Goal: Information Seeking & Learning: Learn about a topic

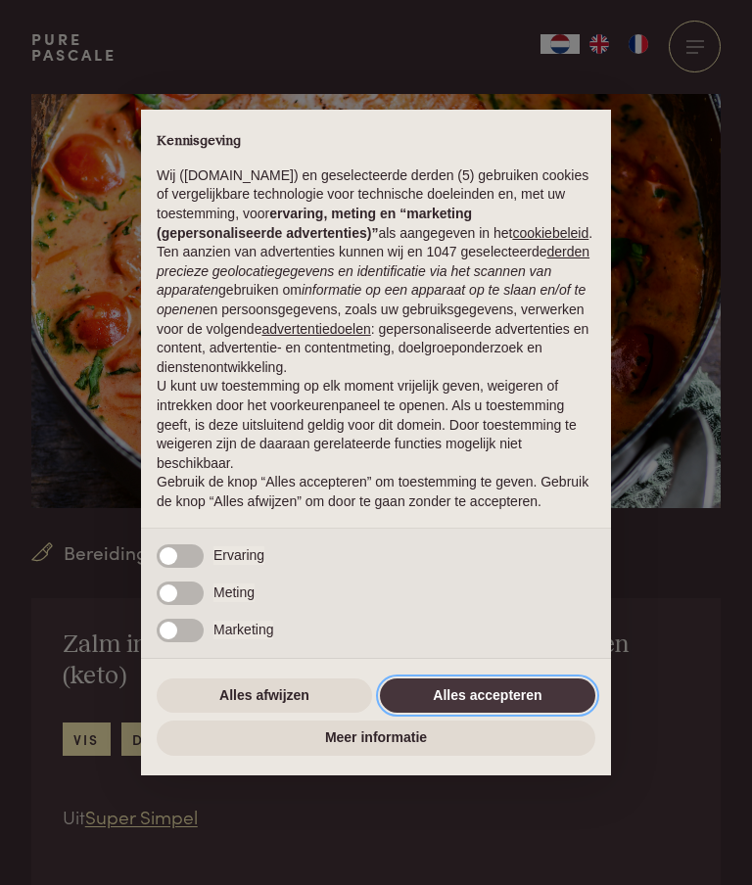
click at [520, 714] on button "Alles accepteren" at bounding box center [487, 695] width 215 height 35
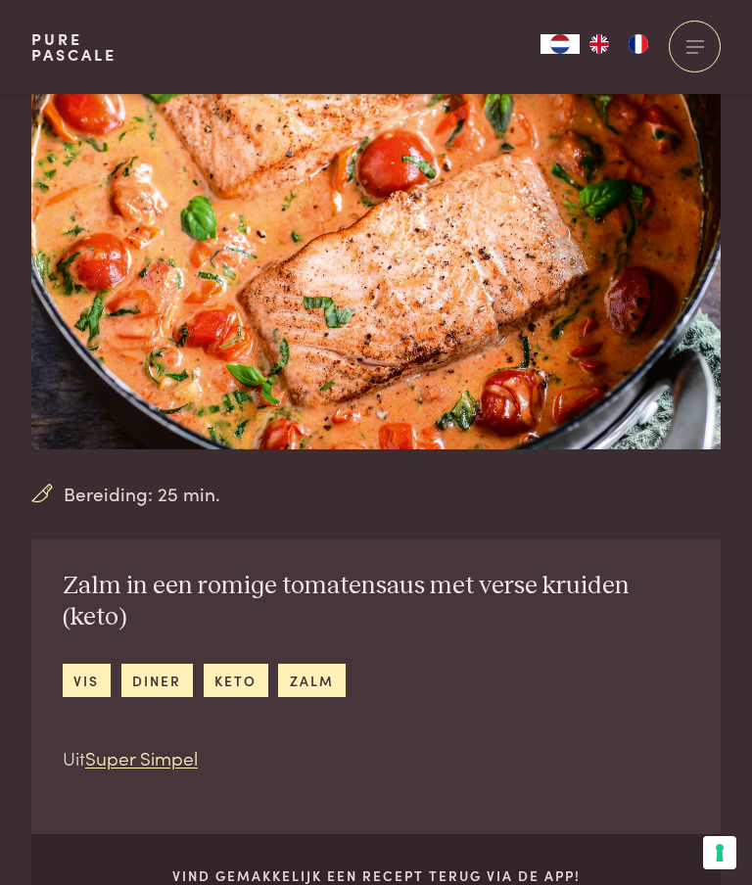
scroll to position [58, 0]
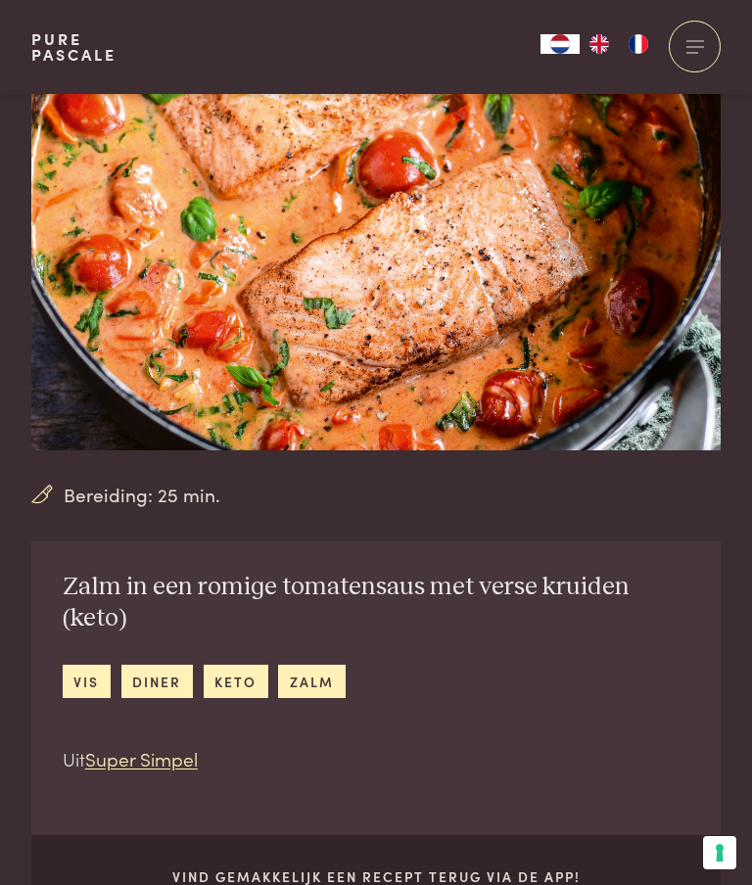
click at [177, 665] on link "diner" at bounding box center [156, 681] width 71 height 32
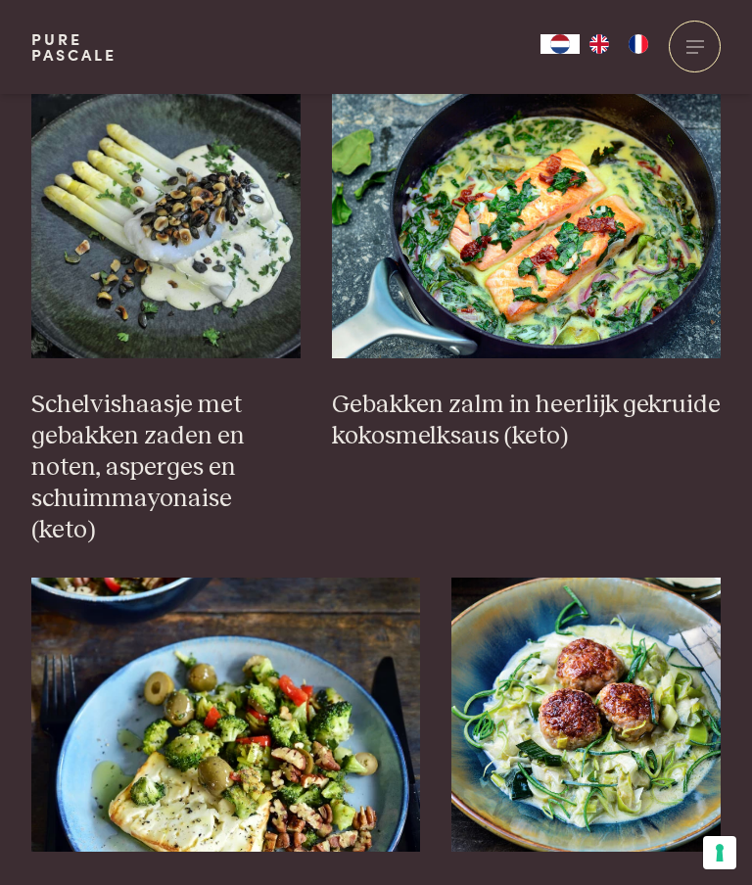
scroll to position [2539, 0]
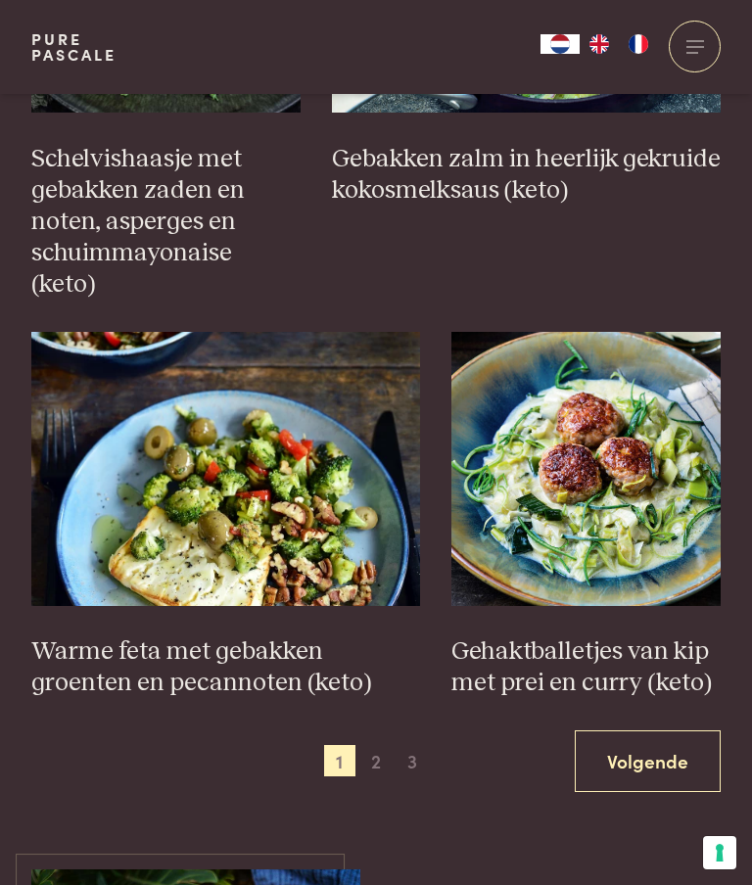
click at [377, 745] on span "2" at bounding box center [375, 760] width 31 height 31
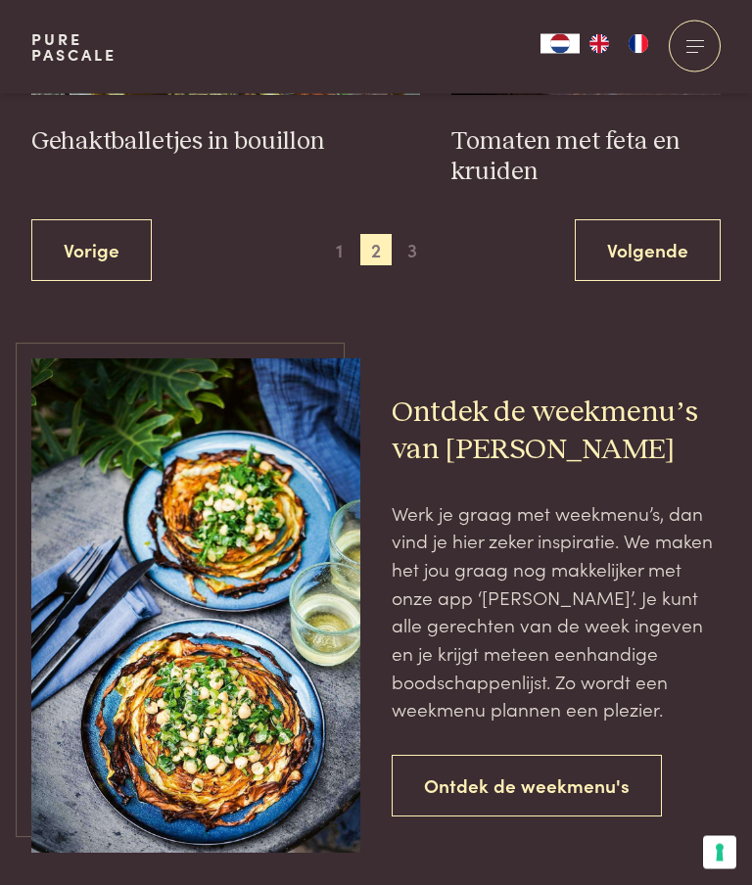
scroll to position [3221, 0]
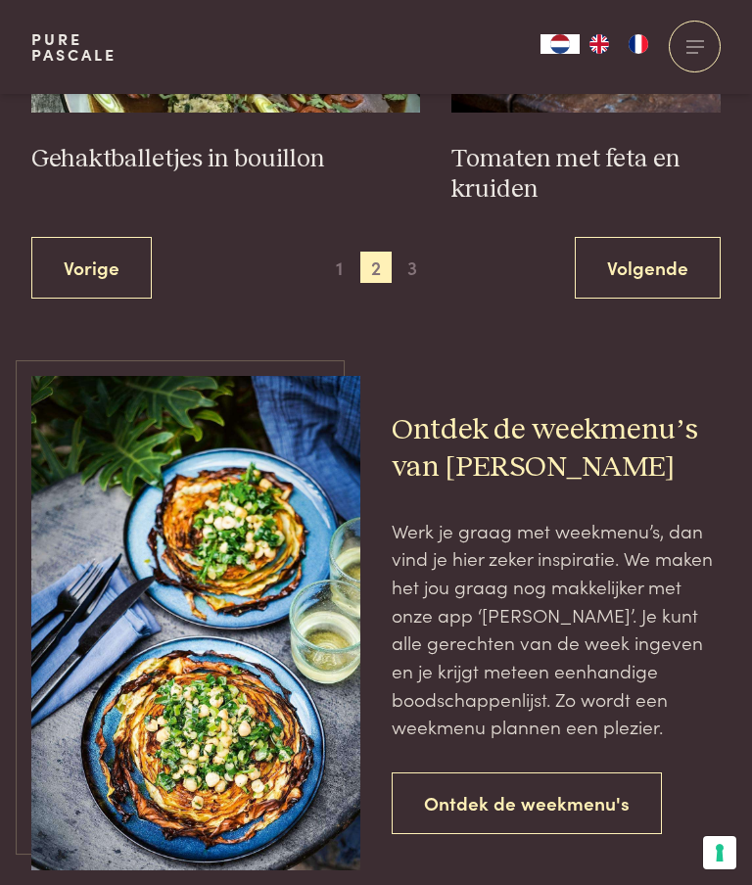
click at [547, 772] on link "Ontdek de weekmenu's" at bounding box center [527, 803] width 270 height 62
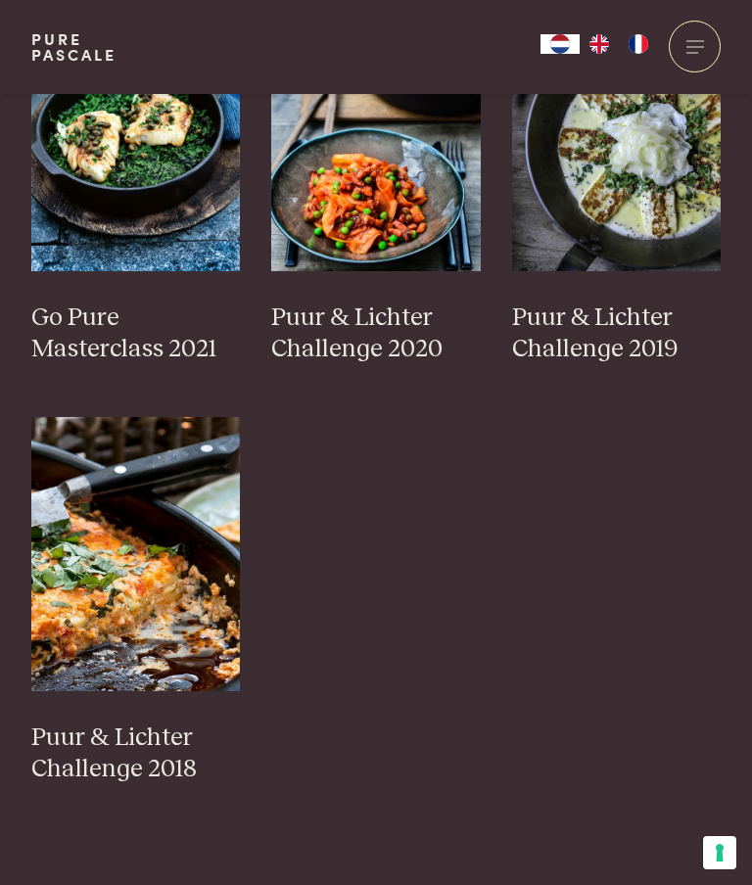
scroll to position [1585, 0]
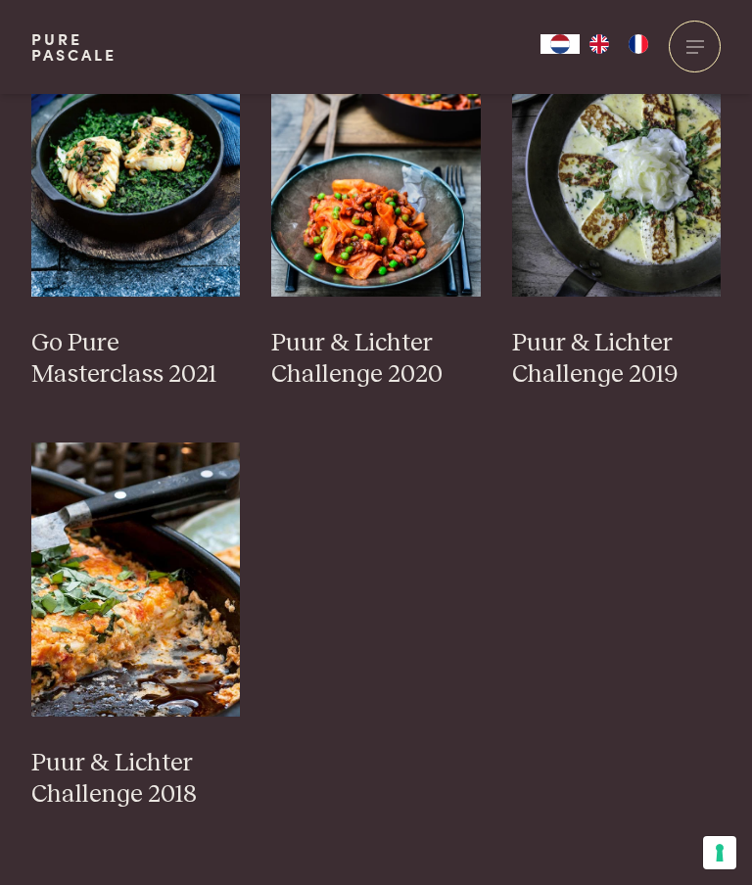
click at [207, 649] on img at bounding box center [135, 579] width 209 height 274
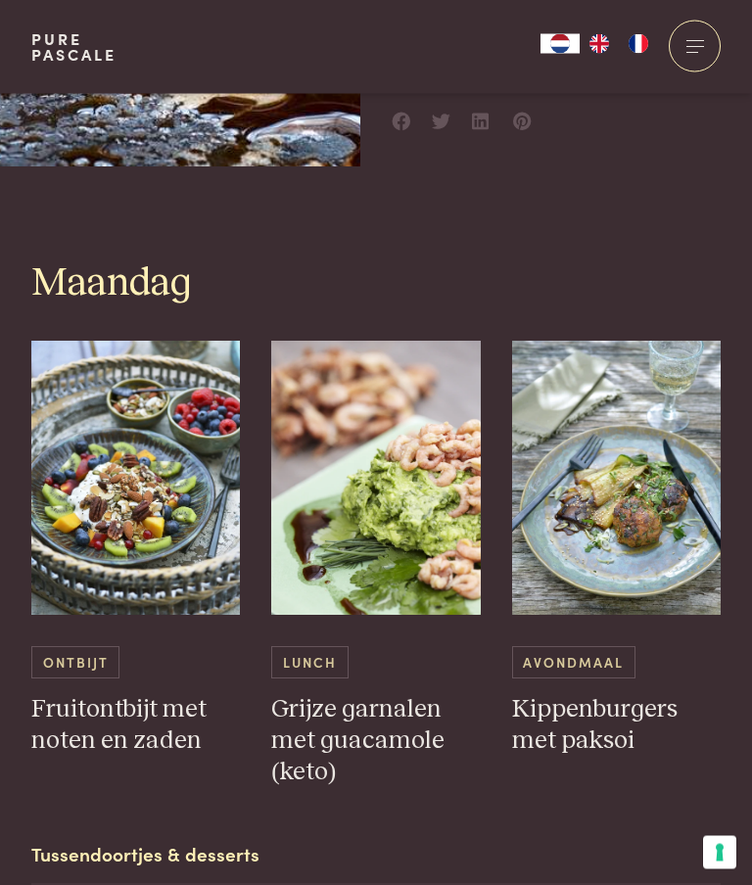
scroll to position [774, 0]
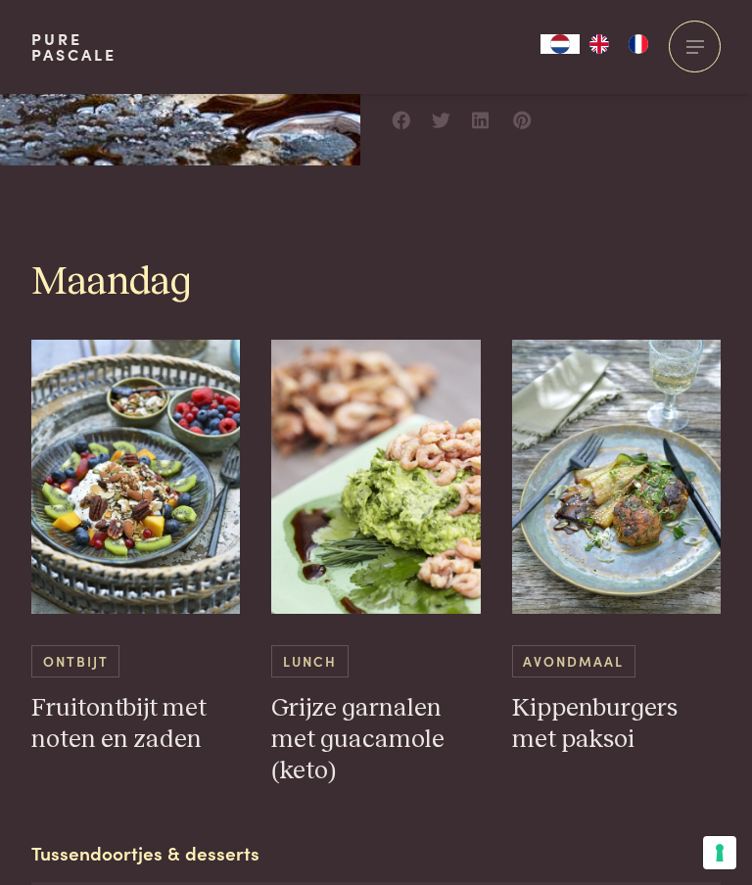
click at [374, 716] on h3 "Grijze garnalen met guacamole (keto)" at bounding box center [375, 740] width 209 height 94
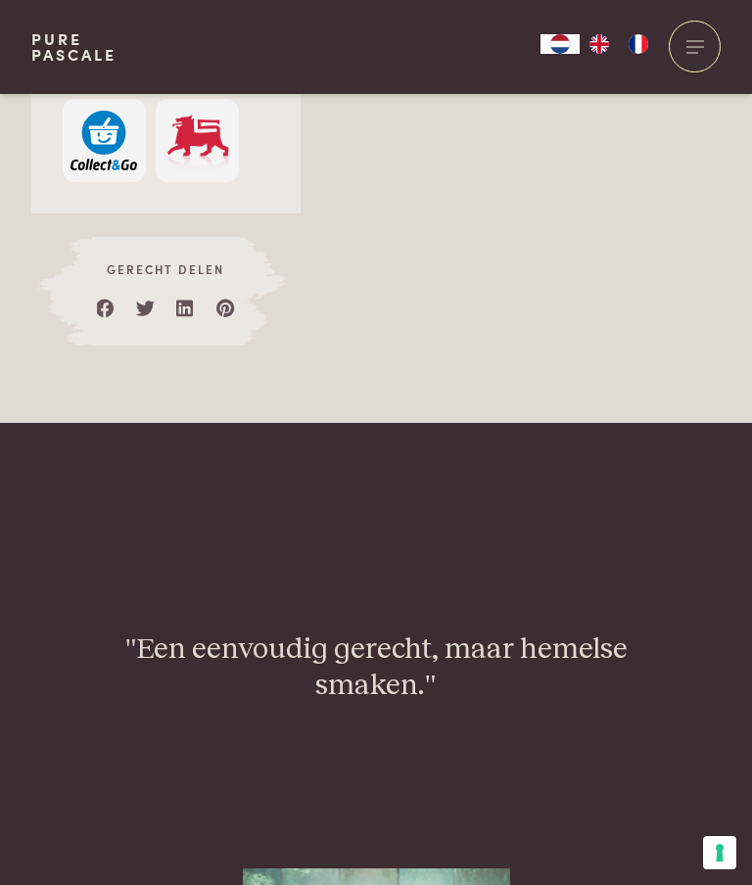
scroll to position [1783, 0]
